Goal: Task Accomplishment & Management: Complete application form

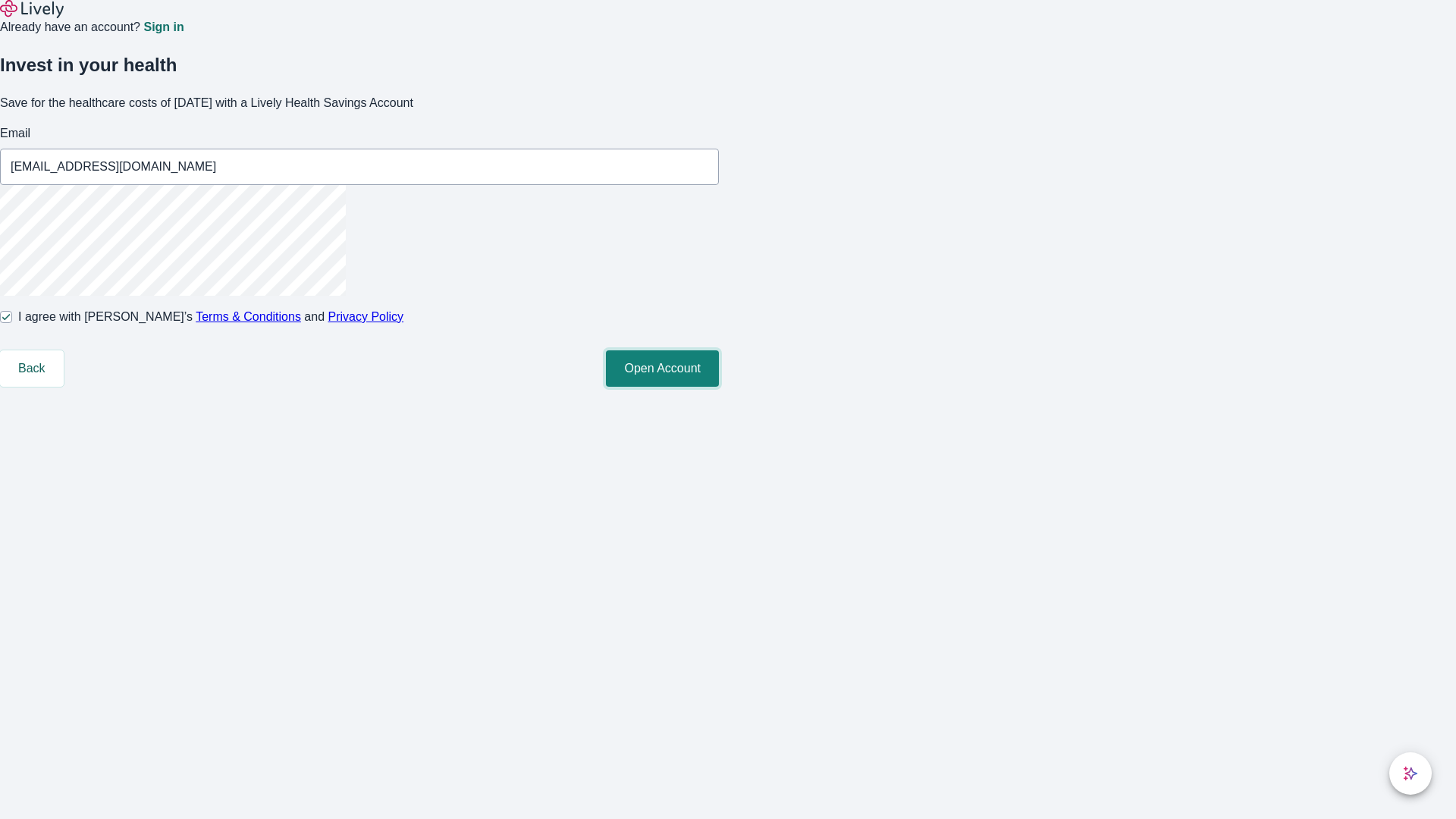
click at [718, 387] on button "Open Account" at bounding box center [662, 369] width 113 height 36
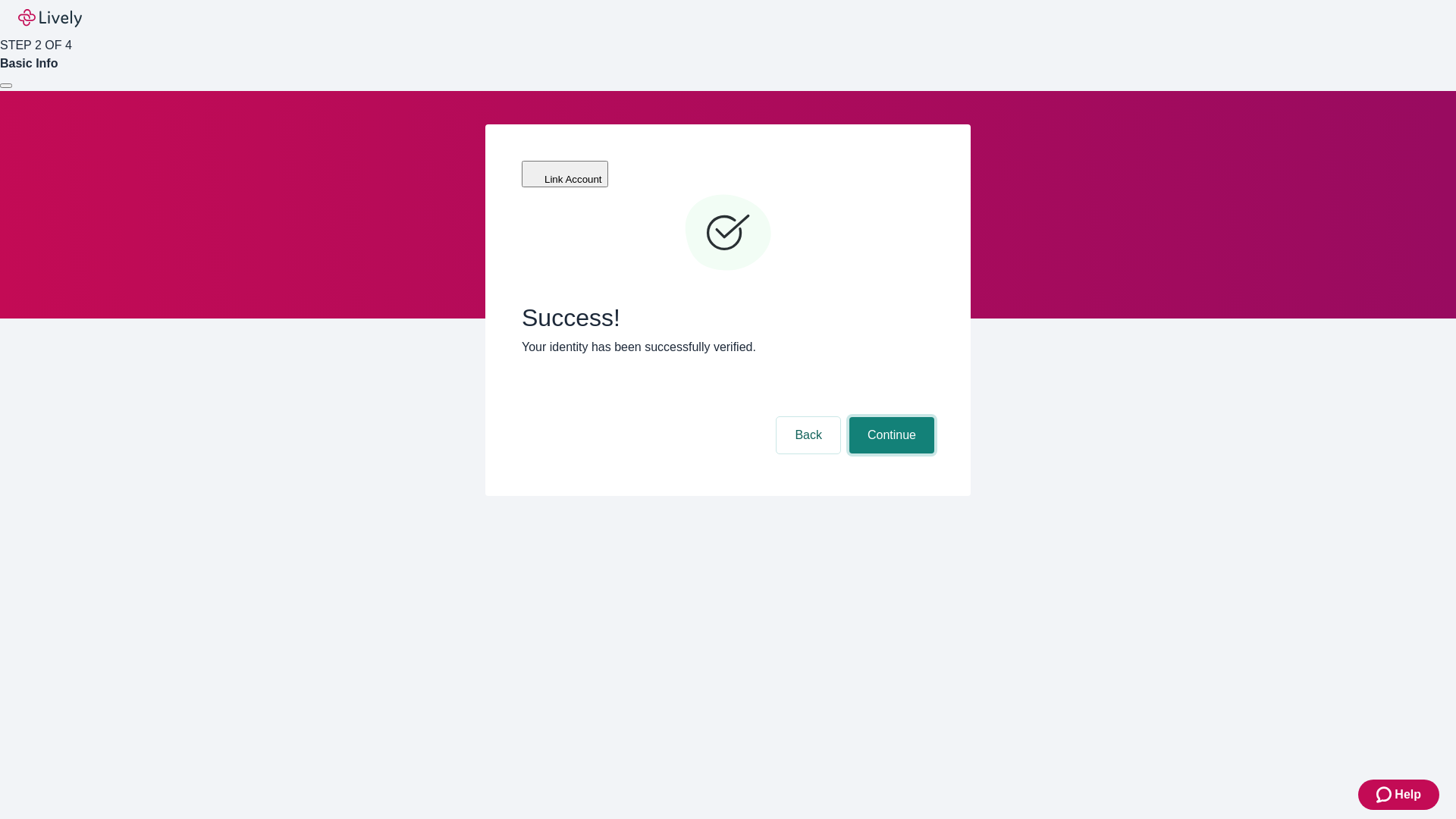
click at [889, 417] on button "Continue" at bounding box center [892, 435] width 85 height 36
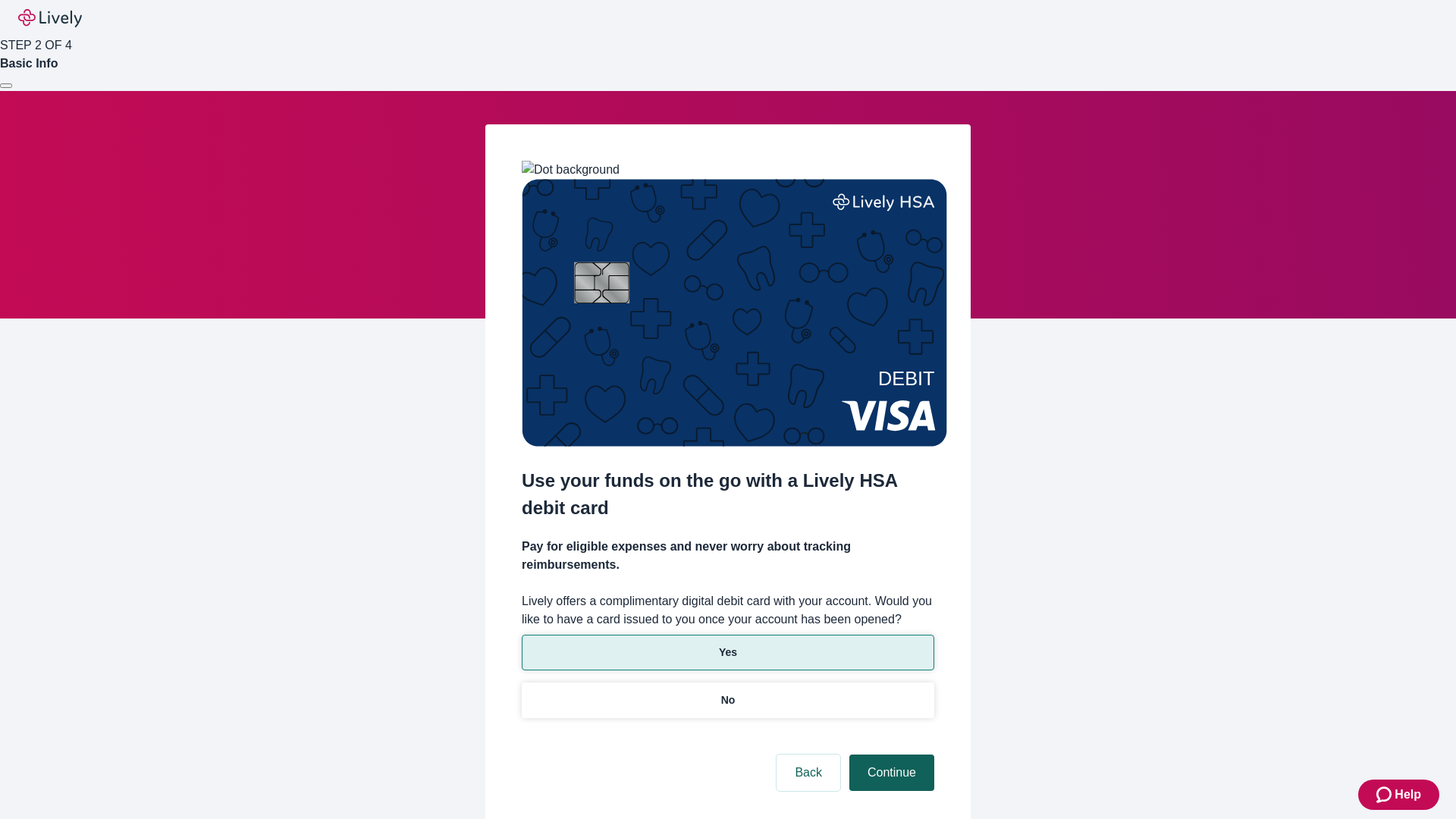
click at [727, 693] on p "No" at bounding box center [728, 700] width 15 height 16
click at [889, 755] on button "Continue" at bounding box center [892, 773] width 85 height 36
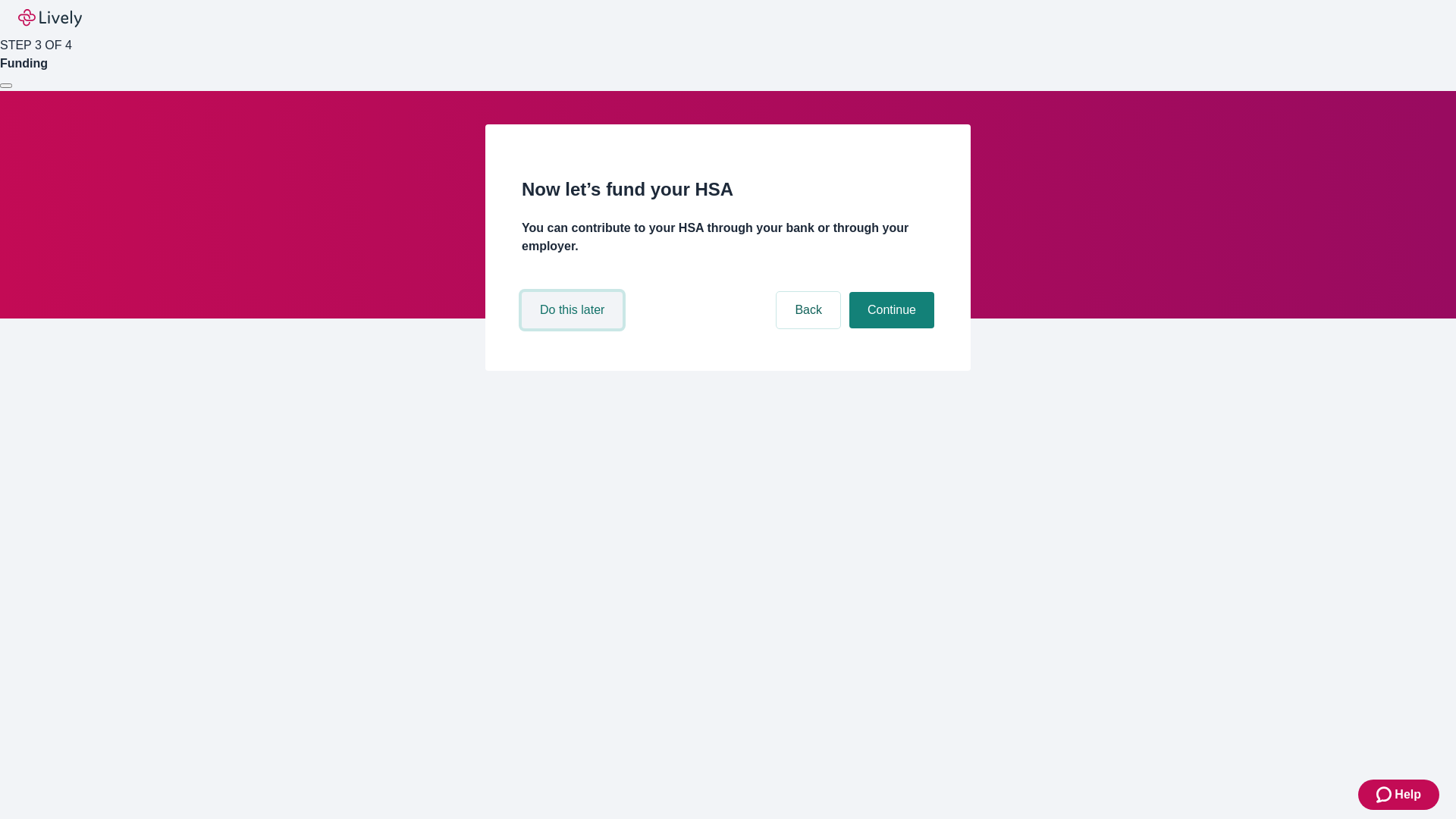
click at [574, 328] on button "Do this later" at bounding box center [572, 310] width 100 height 36
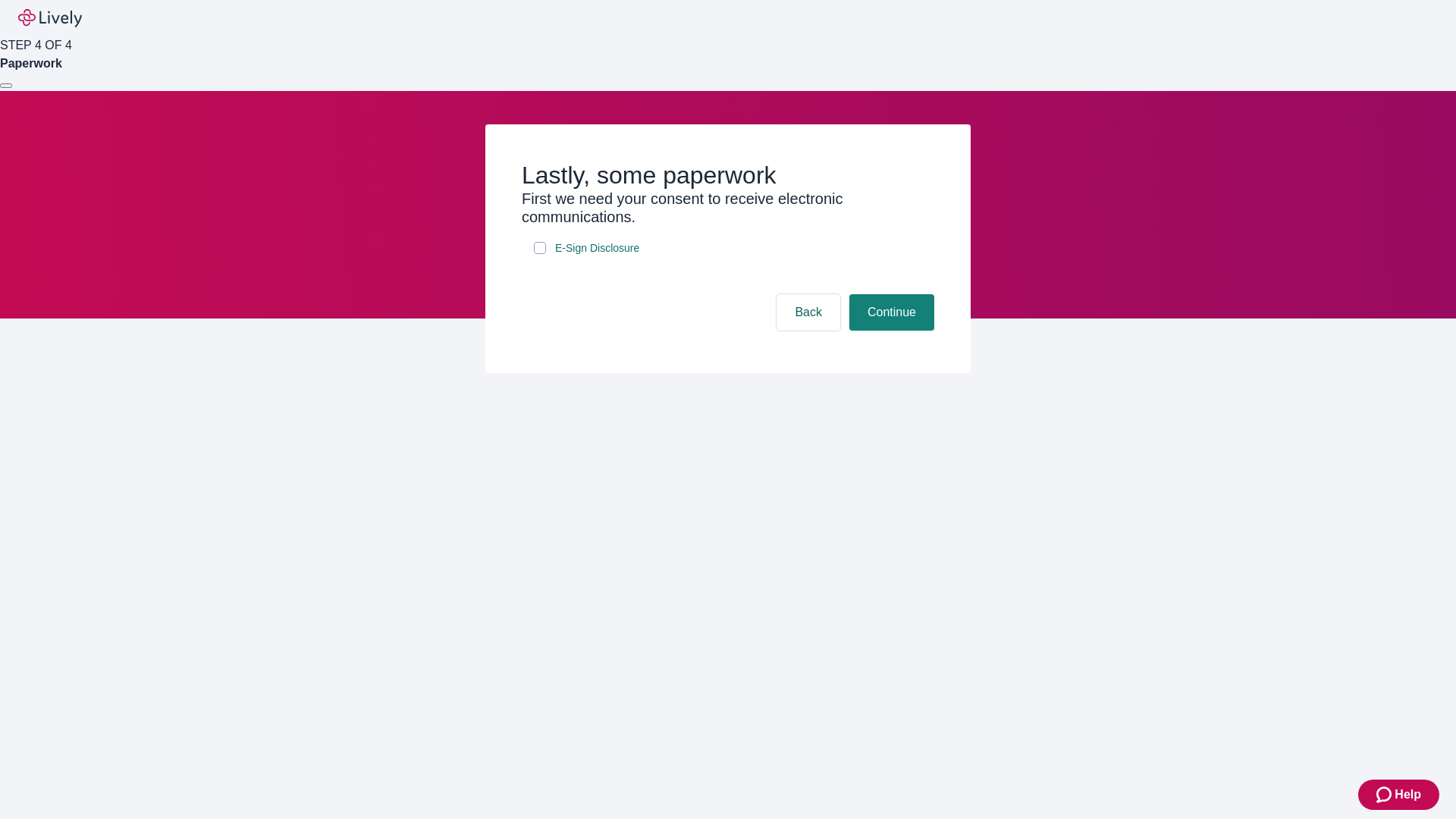
click at [540, 254] on input "E-Sign Disclosure" at bounding box center [540, 248] width 12 height 12
checkbox input "true"
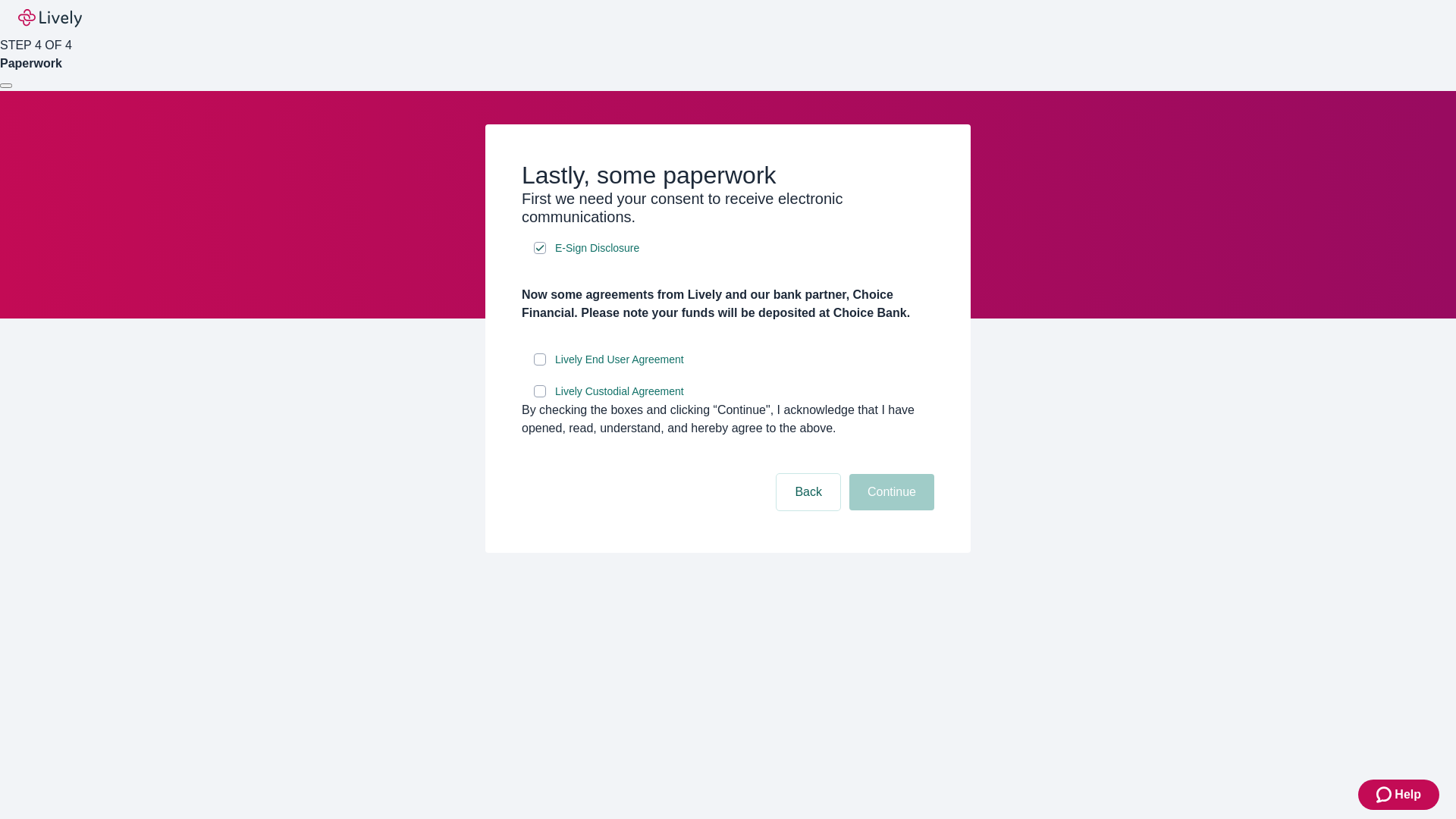
click at [540, 365] on input "Lively End User Agreement" at bounding box center [540, 359] width 12 height 12
checkbox input "true"
click at [540, 397] on input "Lively Custodial Agreement" at bounding box center [540, 391] width 12 height 12
checkbox input "true"
click at [889, 510] on button "Continue" at bounding box center [892, 492] width 85 height 36
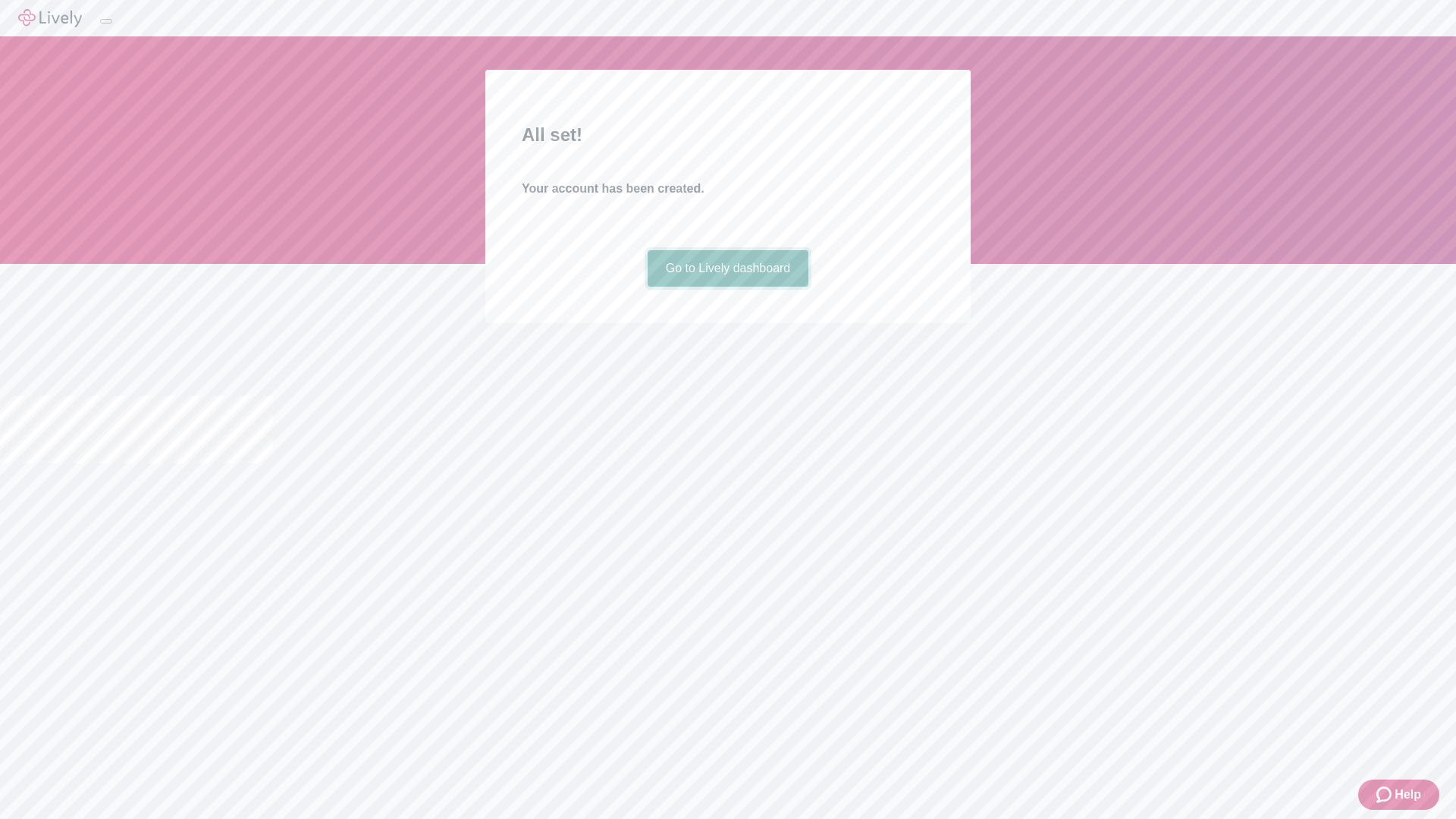
click at [727, 287] on link "Go to Lively dashboard" at bounding box center [728, 268] width 162 height 36
